Goal: Book appointment/travel/reservation

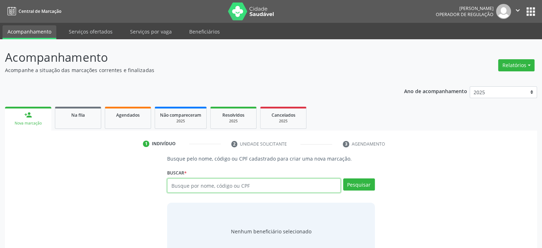
paste input "9000058634"
type input "9000058634"
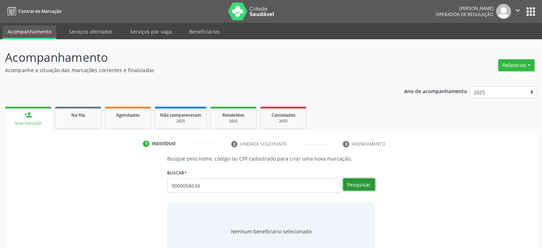
click at [369, 183] on button "Pesquisar" at bounding box center [359, 184] width 32 height 12
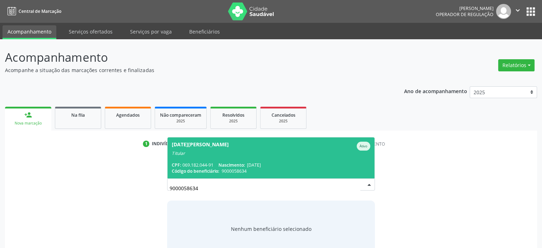
click at [256, 171] on div "Código do beneficiário: 9000058634" at bounding box center [271, 171] width 198 height 6
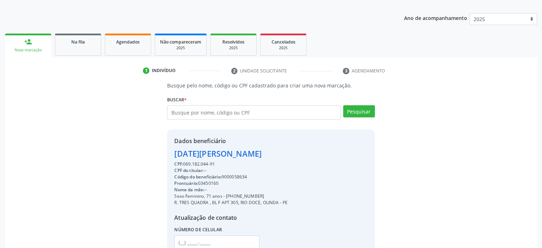
scroll to position [128, 0]
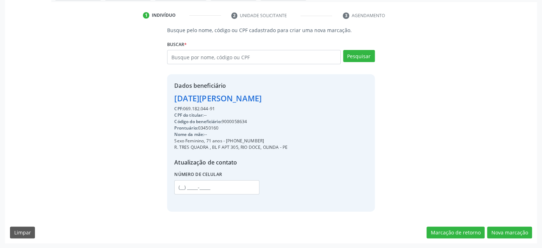
drag, startPoint x: 479, startPoint y: 16, endPoint x: 472, endPoint y: 16, distance: 7.2
click at [479, 16] on ul "1 Indivíduo 2 Unidade solicitante 3 Agendamento" at bounding box center [271, 16] width 532 height 12
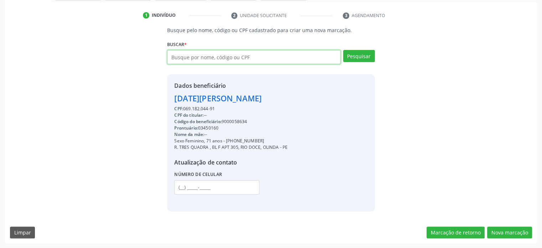
click at [274, 54] on input "text" at bounding box center [253, 57] width 173 height 14
type input "09957901400"
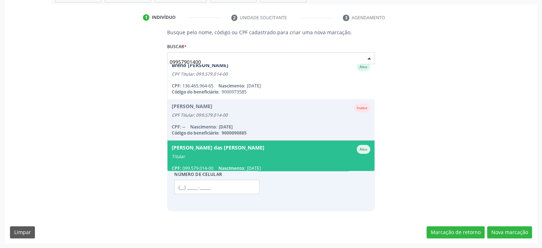
scroll to position [0, 0]
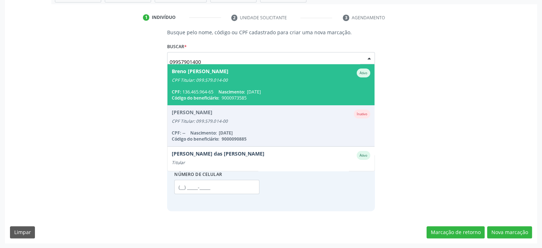
click at [293, 86] on span "[PERSON_NAME] [PERSON_NAME] CPF Titular: 099.579.014-00 CPF: 136.465.964-65 Nas…" at bounding box center [271, 84] width 207 height 41
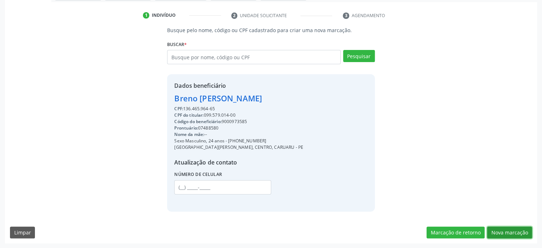
click at [523, 227] on button "Nova marcação" at bounding box center [509, 232] width 45 height 12
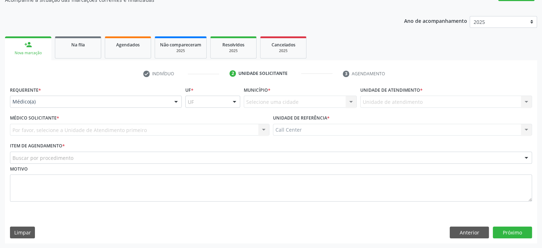
drag, startPoint x: 111, startPoint y: 91, endPoint x: 108, endPoint y: 97, distance: 6.1
click at [110, 95] on div "Requerente * Médico(a) Médico(a) Enfermeiro(a) Paciente Nenhum resultado encont…" at bounding box center [96, 95] width 172 height 23
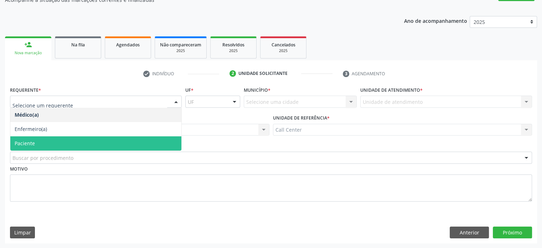
click at [79, 140] on span "Paciente" at bounding box center [95, 143] width 171 height 14
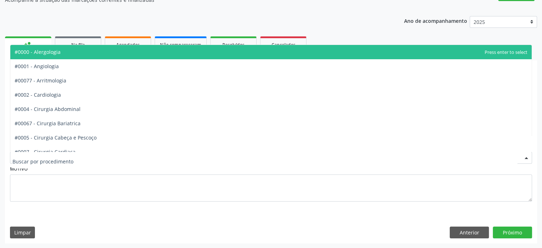
click at [88, 154] on div at bounding box center [271, 158] width 522 height 12
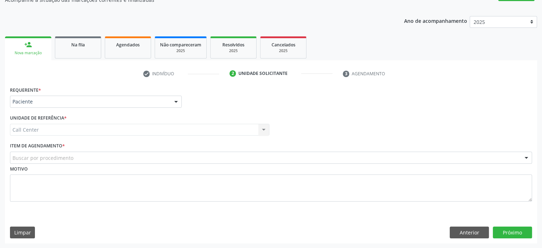
click at [109, 149] on div "Item de agendamento * Buscar por procedimento #0000 - Alergologia #0001 - Angio…" at bounding box center [271, 151] width 522 height 23
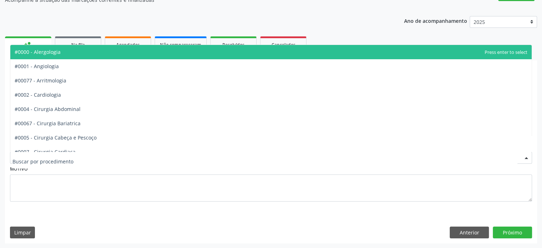
click at [115, 159] on div at bounding box center [271, 158] width 522 height 12
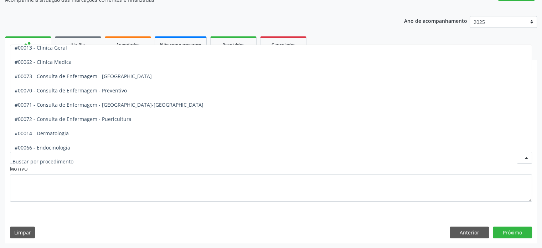
scroll to position [250, 0]
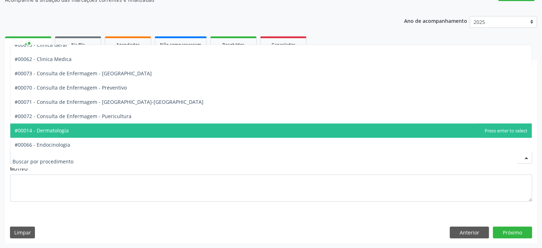
click at [108, 128] on span "#00014 - Dermatologia" at bounding box center [271, 130] width 522 height 14
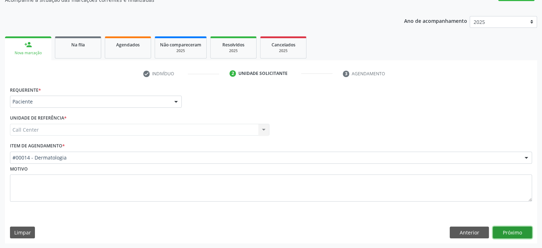
click at [528, 235] on button "Próximo" at bounding box center [512, 232] width 39 height 12
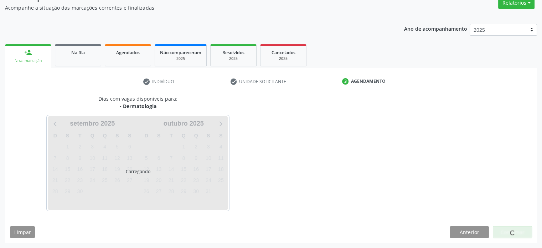
scroll to position [62, 0]
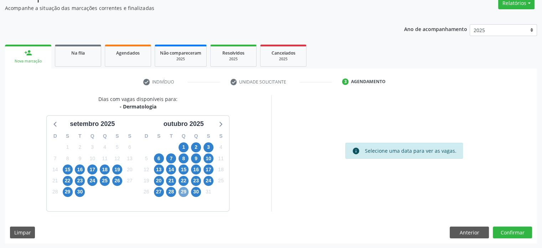
click at [184, 191] on span "29" at bounding box center [184, 192] width 10 height 10
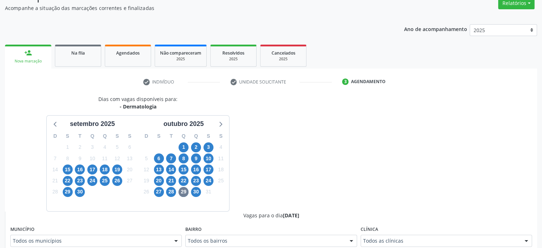
scroll to position [65, 0]
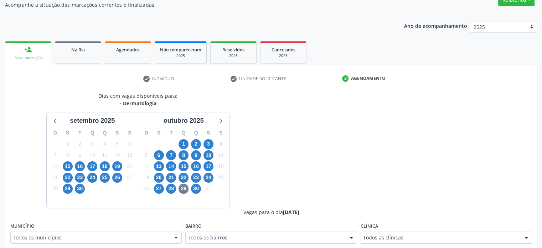
click at [445, 244] on div "Todos as clínicas" at bounding box center [446, 237] width 171 height 12
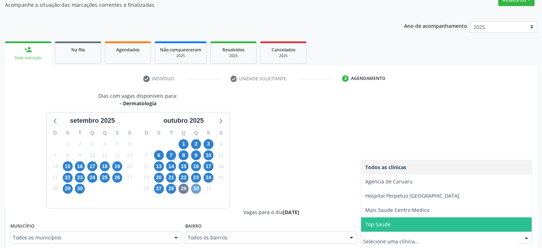
click at [198, 191] on span "30" at bounding box center [196, 189] width 10 height 10
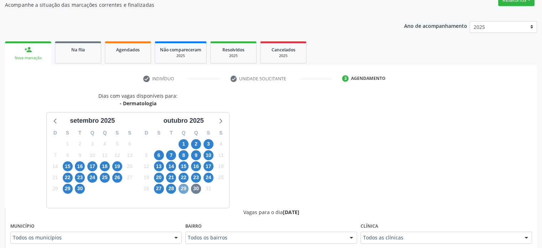
click at [187, 191] on div "29" at bounding box center [184, 188] width 10 height 11
click at [187, 189] on span "29" at bounding box center [184, 189] width 10 height 10
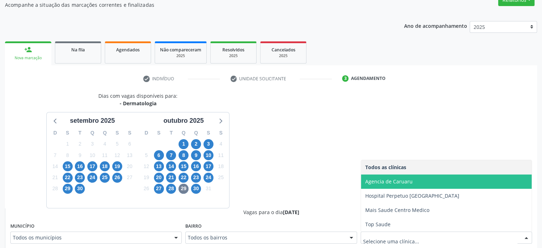
click at [446, 179] on span "Agencia de Caruaru" at bounding box center [446, 181] width 171 height 14
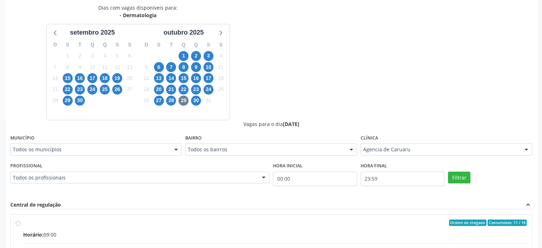
scroll to position [244, 0]
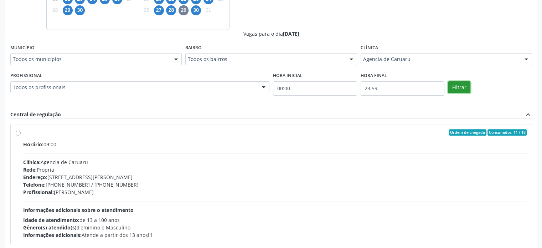
click at [459, 87] on button "Filtrar" at bounding box center [459, 87] width 22 height 12
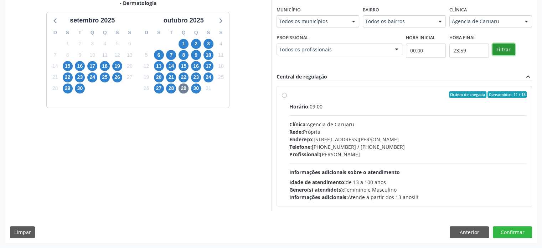
scroll to position [165, 0]
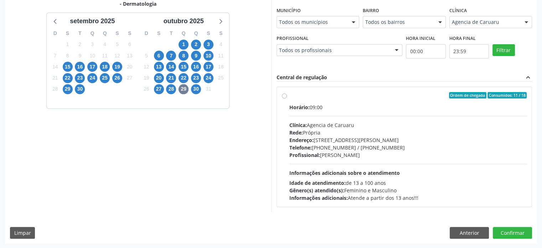
click at [408, 141] on div "Endereço: [STREET_ADDRESS][PERSON_NAME]" at bounding box center [409, 139] width 238 height 7
click at [287, 98] on input "Ordem de chegada Consumidos: 11 / 18 Horário: 09:00 Clínica: Agencia de Caruaru…" at bounding box center [284, 95] width 5 height 6
radio input "true"
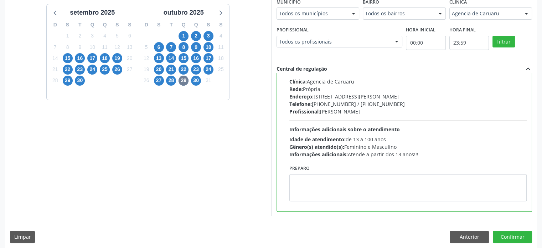
scroll to position [178, 0]
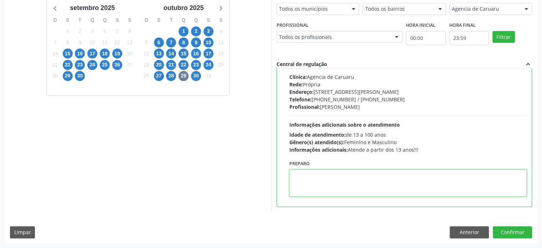
click at [404, 177] on textarea at bounding box center [409, 182] width 238 height 27
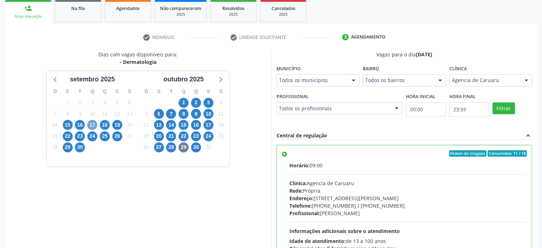
click at [89, 127] on span "17" at bounding box center [92, 125] width 10 height 10
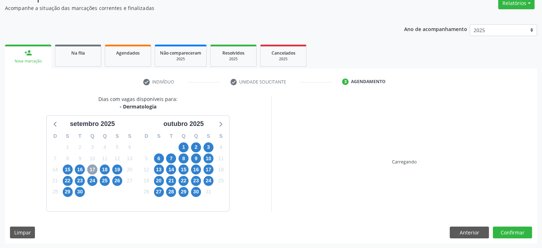
scroll to position [107, 0]
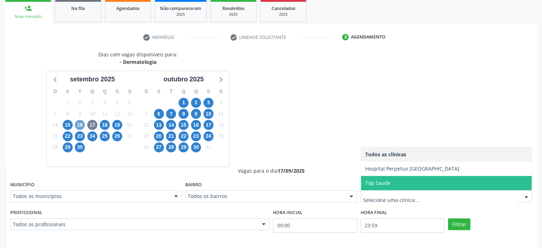
click at [82, 121] on span "16" at bounding box center [80, 125] width 10 height 10
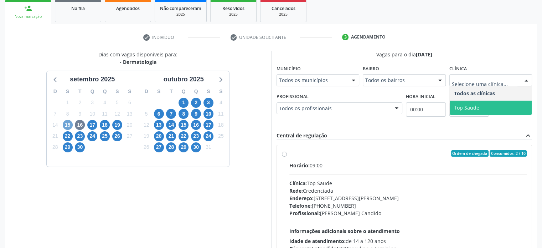
click at [63, 127] on span "15" at bounding box center [68, 125] width 10 height 10
click at [498, 108] on span "Top Saude" at bounding box center [491, 108] width 82 height 14
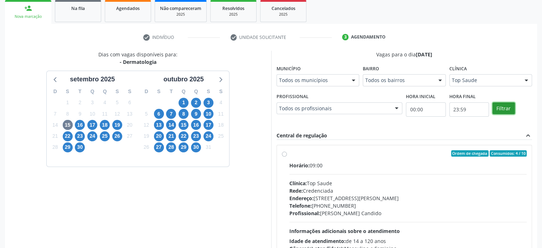
click at [503, 104] on button "Filtrar" at bounding box center [504, 108] width 22 height 12
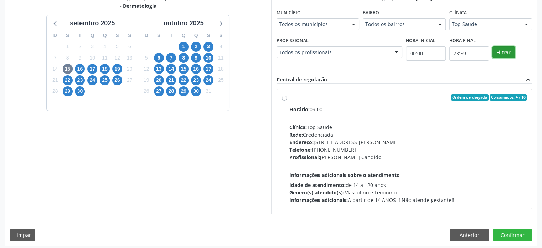
scroll to position [165, 0]
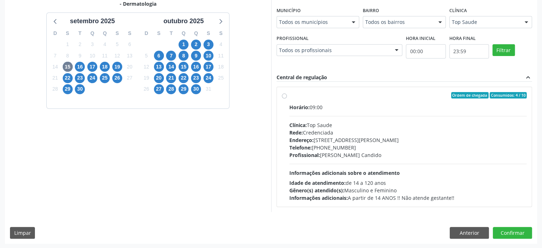
click at [417, 147] on div "Telefone: [PHONE_NUMBER]" at bounding box center [409, 147] width 238 height 7
click at [287, 98] on input "Ordem de chegada Consumidos: 4 / 10 Horário: 09:00 Clínica: Top Saude Rede: Cre…" at bounding box center [284, 95] width 5 height 6
radio input "true"
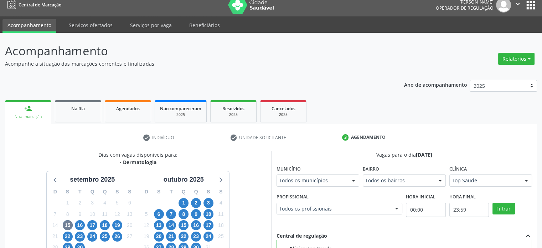
scroll to position [178, 0]
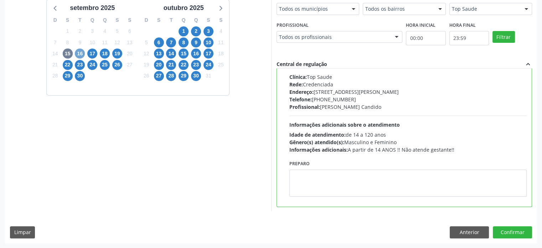
drag, startPoint x: 84, startPoint y: 51, endPoint x: 83, endPoint y: 60, distance: 8.2
click at [84, 51] on span "16" at bounding box center [80, 53] width 10 height 10
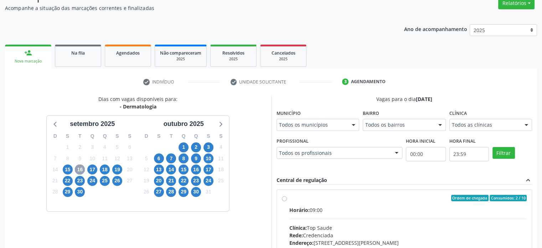
scroll to position [165, 0]
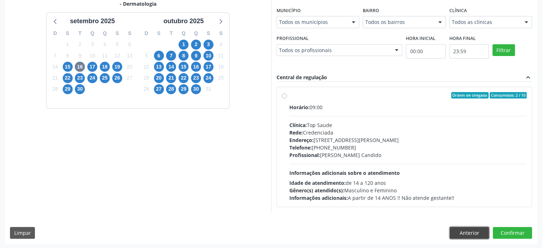
click at [475, 229] on button "Anterior" at bounding box center [469, 233] width 39 height 12
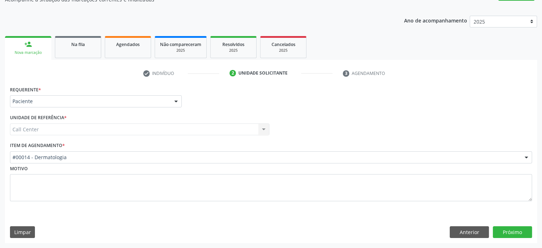
scroll to position [70, 0]
click at [471, 230] on button "Anterior" at bounding box center [469, 232] width 39 height 12
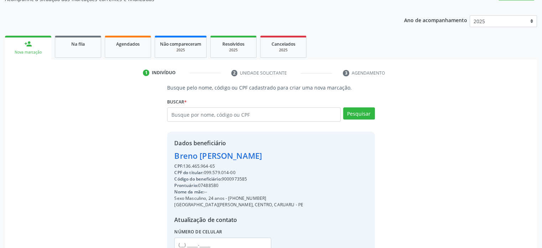
scroll to position [128, 0]
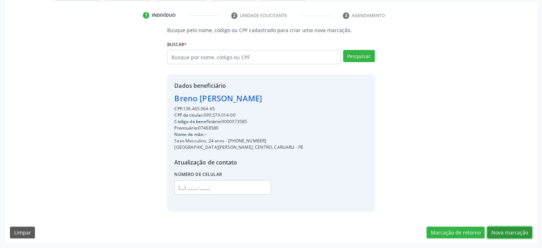
click at [513, 235] on button "Nova marcação" at bounding box center [509, 232] width 45 height 12
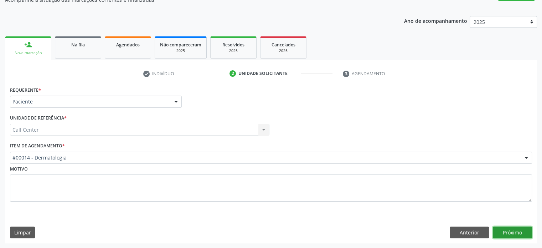
click at [517, 227] on button "Próximo" at bounding box center [512, 232] width 39 height 12
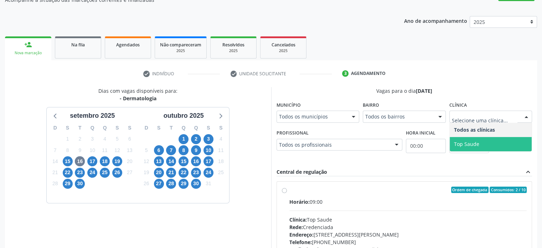
click at [493, 140] on span "Top Saude" at bounding box center [491, 144] width 82 height 14
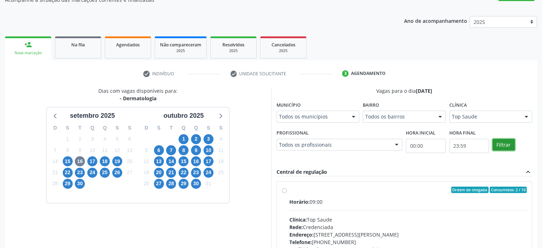
click at [493, 140] on button "Filtrar" at bounding box center [504, 145] width 22 height 12
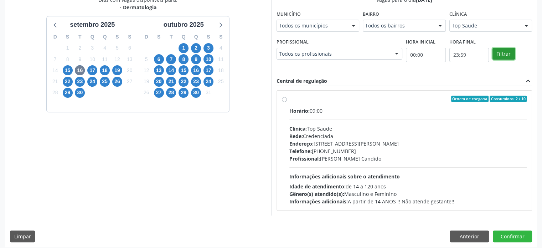
scroll to position [165, 0]
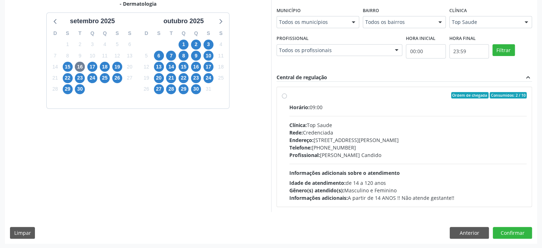
click at [386, 158] on div "Profissional: [PERSON_NAME]" at bounding box center [409, 154] width 238 height 7
click at [287, 98] on input "Ordem de chegada Consumidos: 2 / 10 Horário: 09:00 Clínica: Top Saude Rede: Cre…" at bounding box center [284, 95] width 5 height 6
radio input "true"
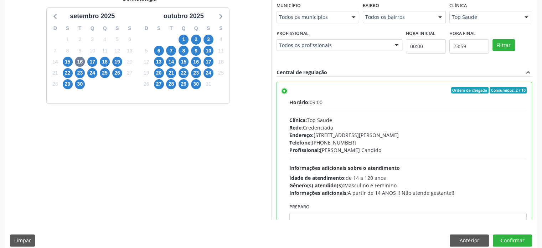
scroll to position [178, 0]
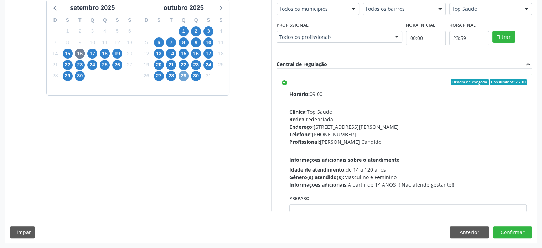
click at [185, 72] on span "29" at bounding box center [184, 76] width 10 height 10
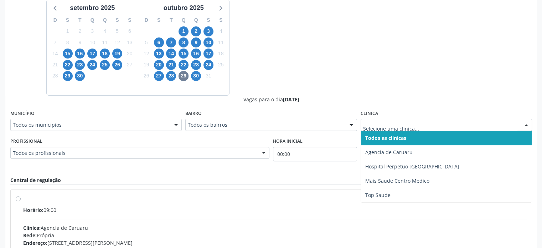
click at [476, 120] on div at bounding box center [446, 125] width 171 height 12
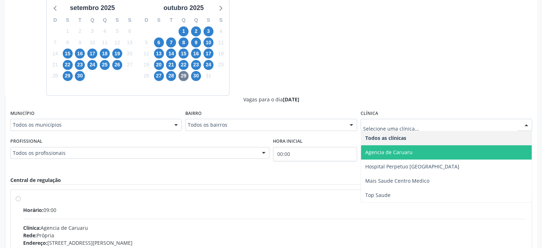
click at [455, 156] on span "Agencia de Caruaru" at bounding box center [446, 152] width 171 height 14
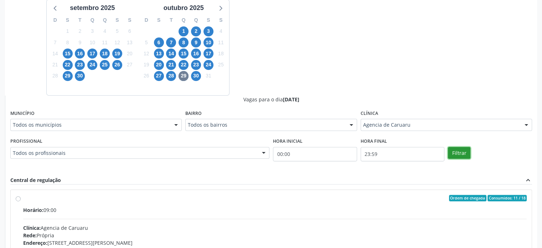
click at [455, 156] on button "Filtrar" at bounding box center [459, 153] width 22 height 12
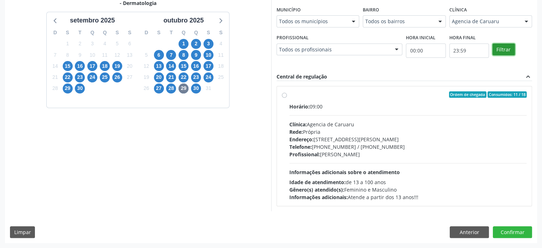
scroll to position [165, 0]
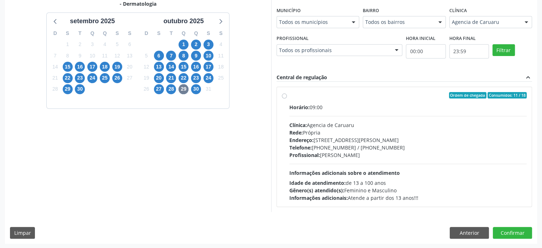
click at [394, 165] on div "Horário: 09:00 Clínica: Agencia de Caruaru Rede: [PERSON_NAME]: [STREET_ADDRESS…" at bounding box center [409, 152] width 238 height 98
click at [287, 98] on input "Ordem de chegada Consumidos: 11 / 18 Horário: 09:00 Clínica: Agencia de Caruaru…" at bounding box center [284, 95] width 5 height 6
radio input "true"
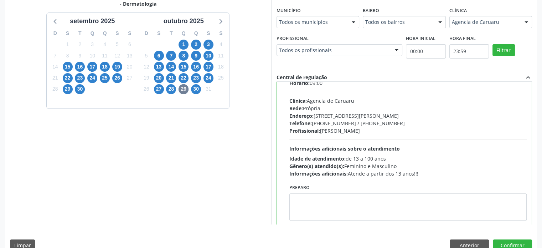
scroll to position [35, 0]
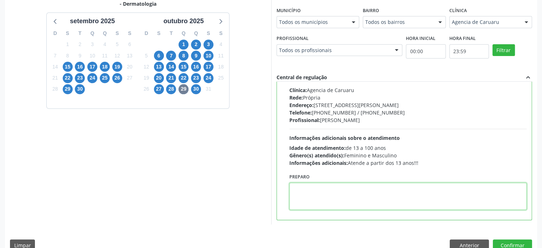
click at [421, 198] on textarea at bounding box center [409, 196] width 238 height 27
paste textarea "Telefone: [PHONE_NUMBER]"
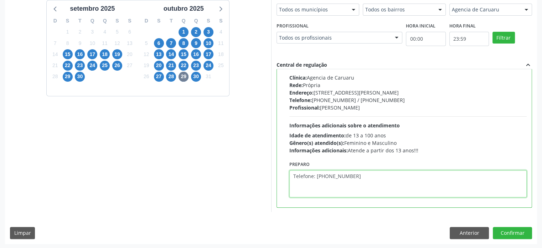
scroll to position [178, 0]
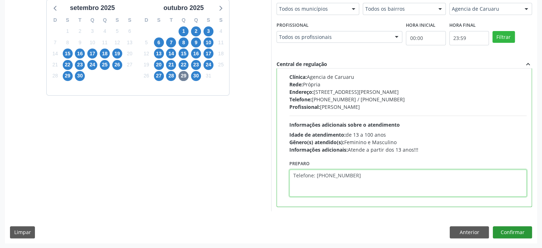
type textarea "Telefone: [PHONE_NUMBER]"
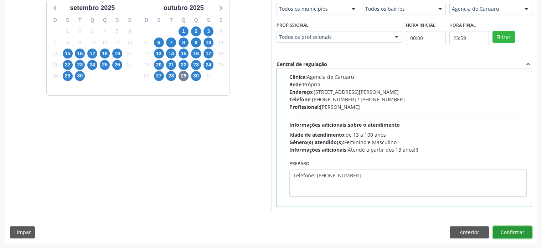
click at [518, 232] on button "Confirmar" at bounding box center [512, 232] width 39 height 12
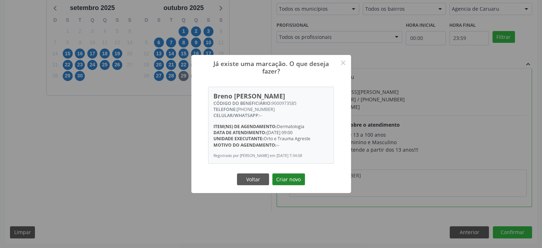
click at [288, 181] on button "Criar novo" at bounding box center [288, 179] width 33 height 12
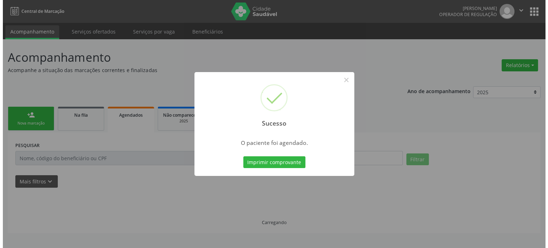
scroll to position [0, 0]
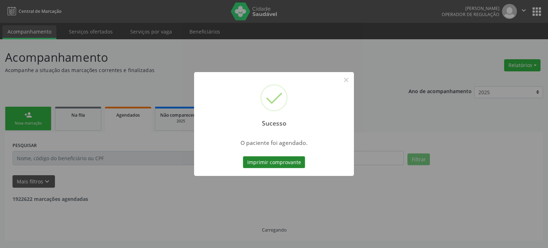
click at [268, 162] on button "Imprimir comprovante" at bounding box center [274, 162] width 62 height 12
